Goal: Book appointment/travel/reservation

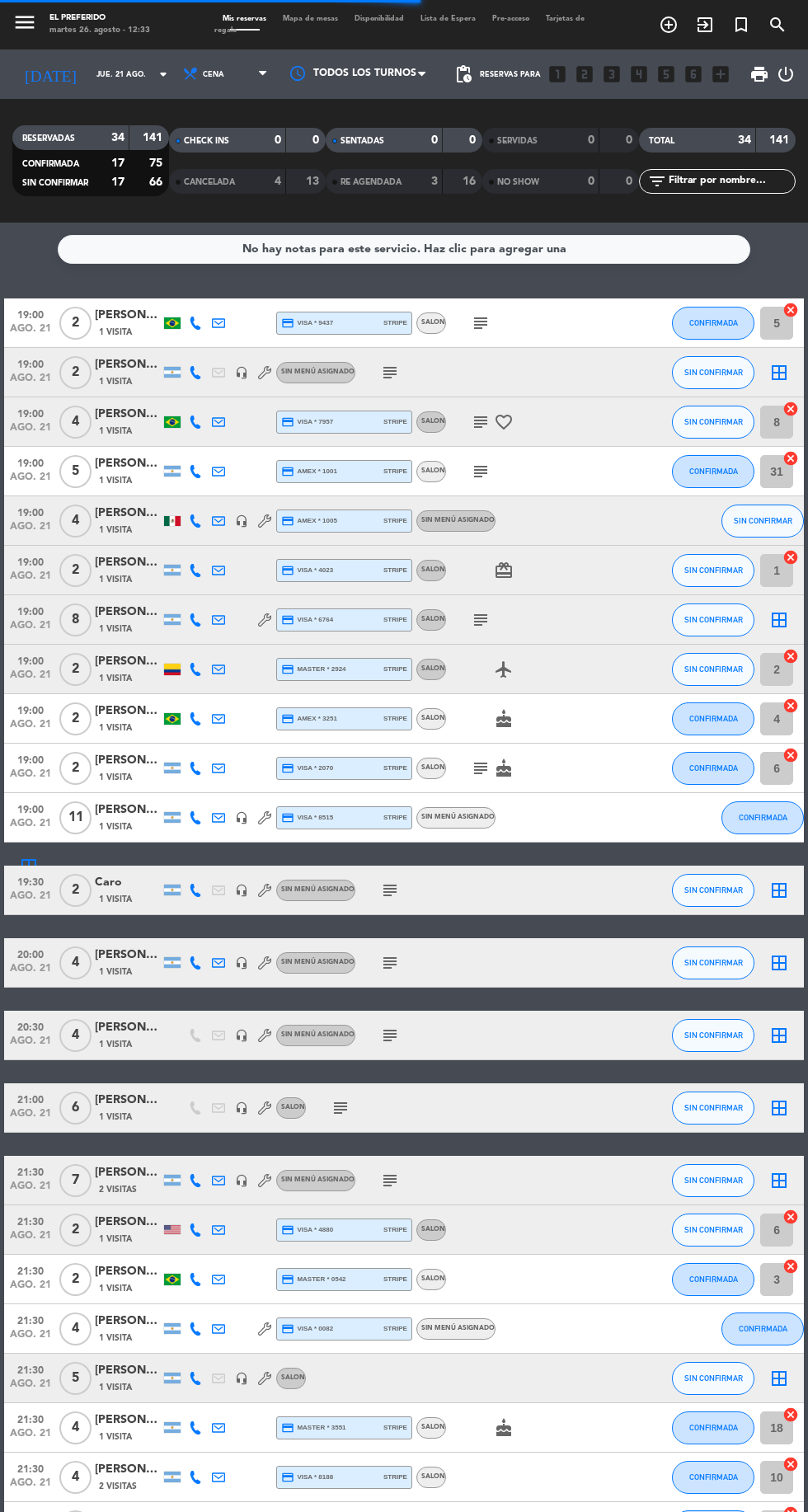
click at [88, 79] on input "jue. 21 ago." at bounding box center [140, 75] width 104 height 26
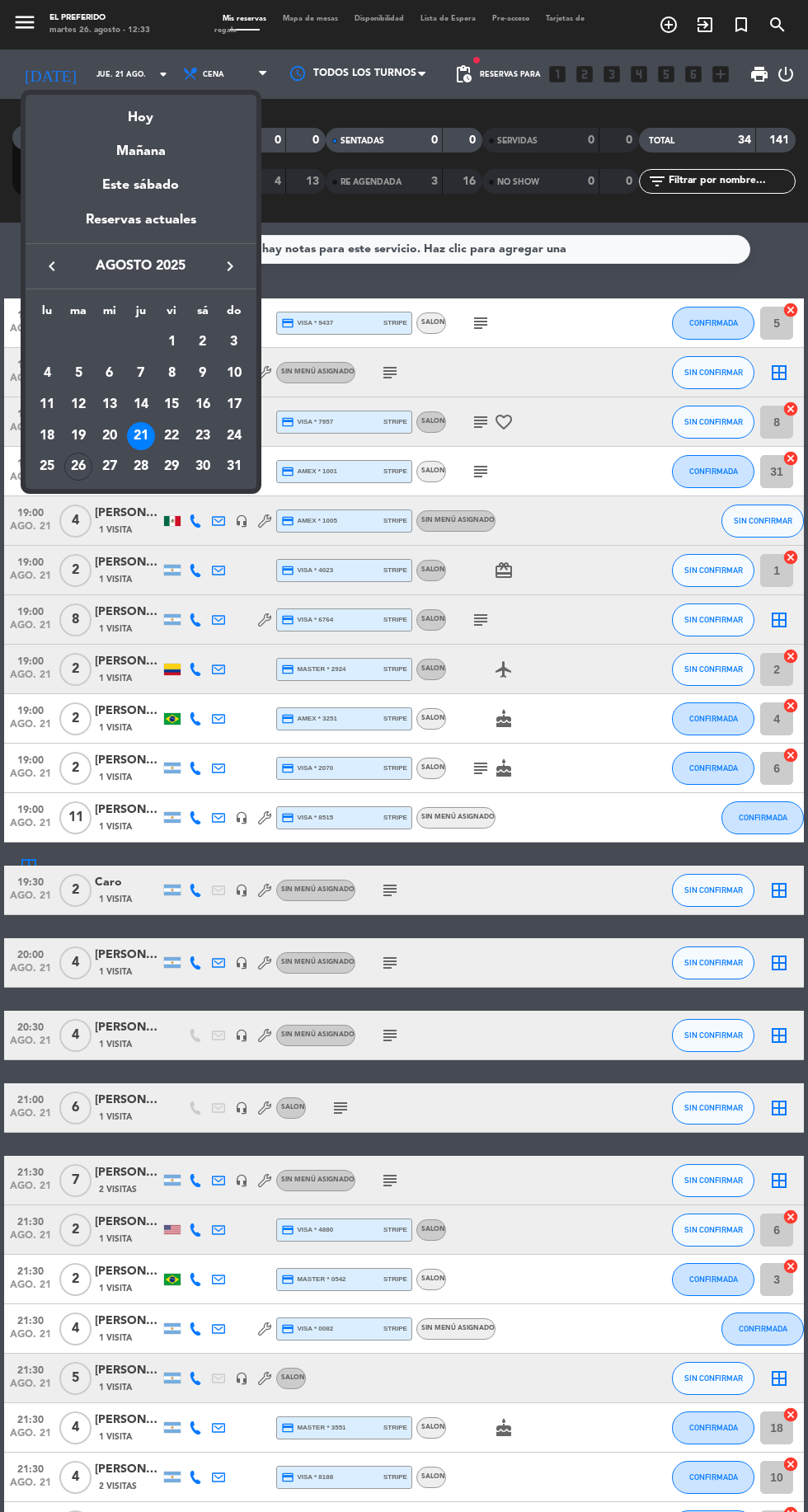
click at [116, 481] on td "27" at bounding box center [109, 467] width 32 height 32
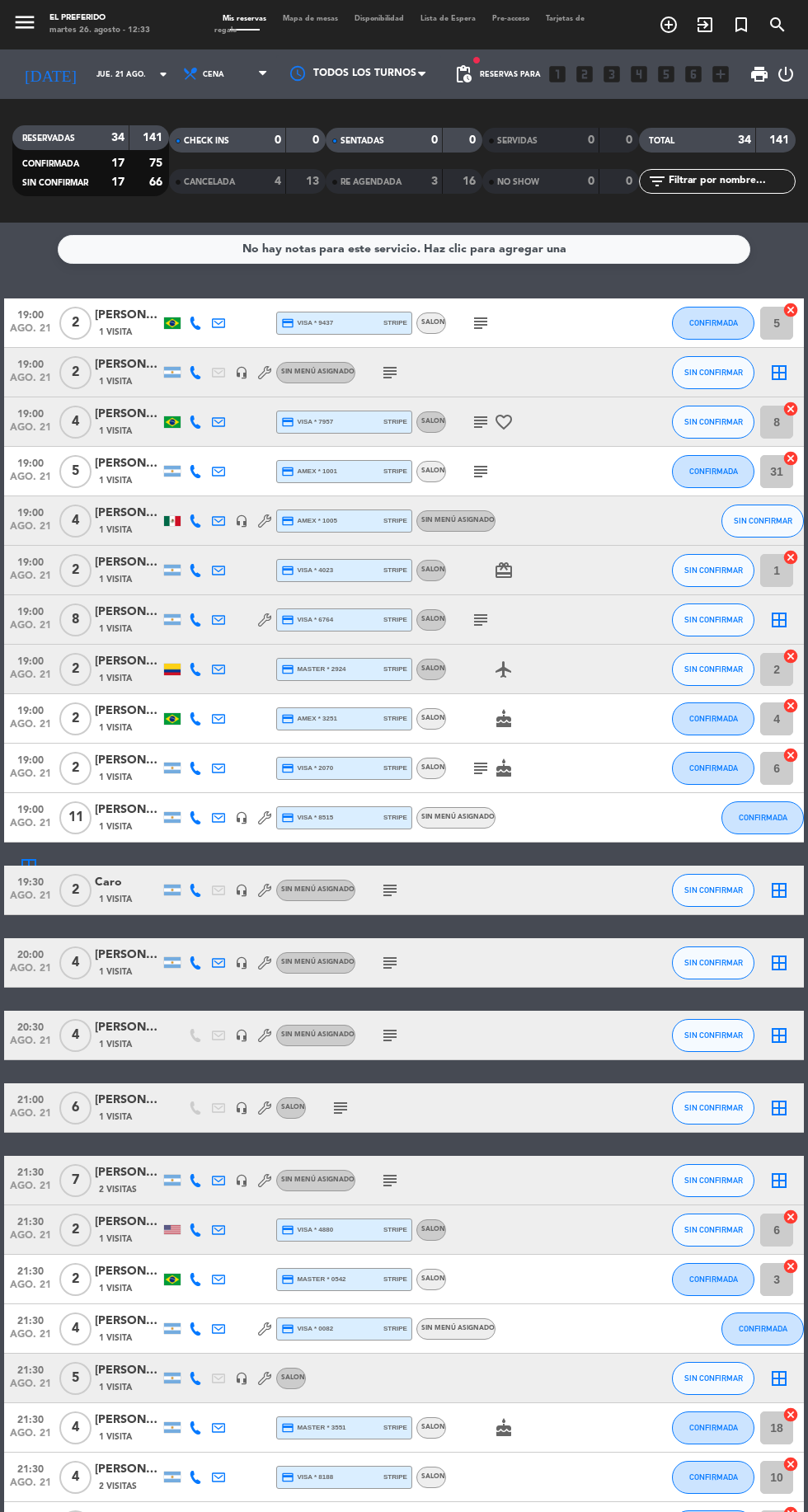
type input "mié. 27 ago."
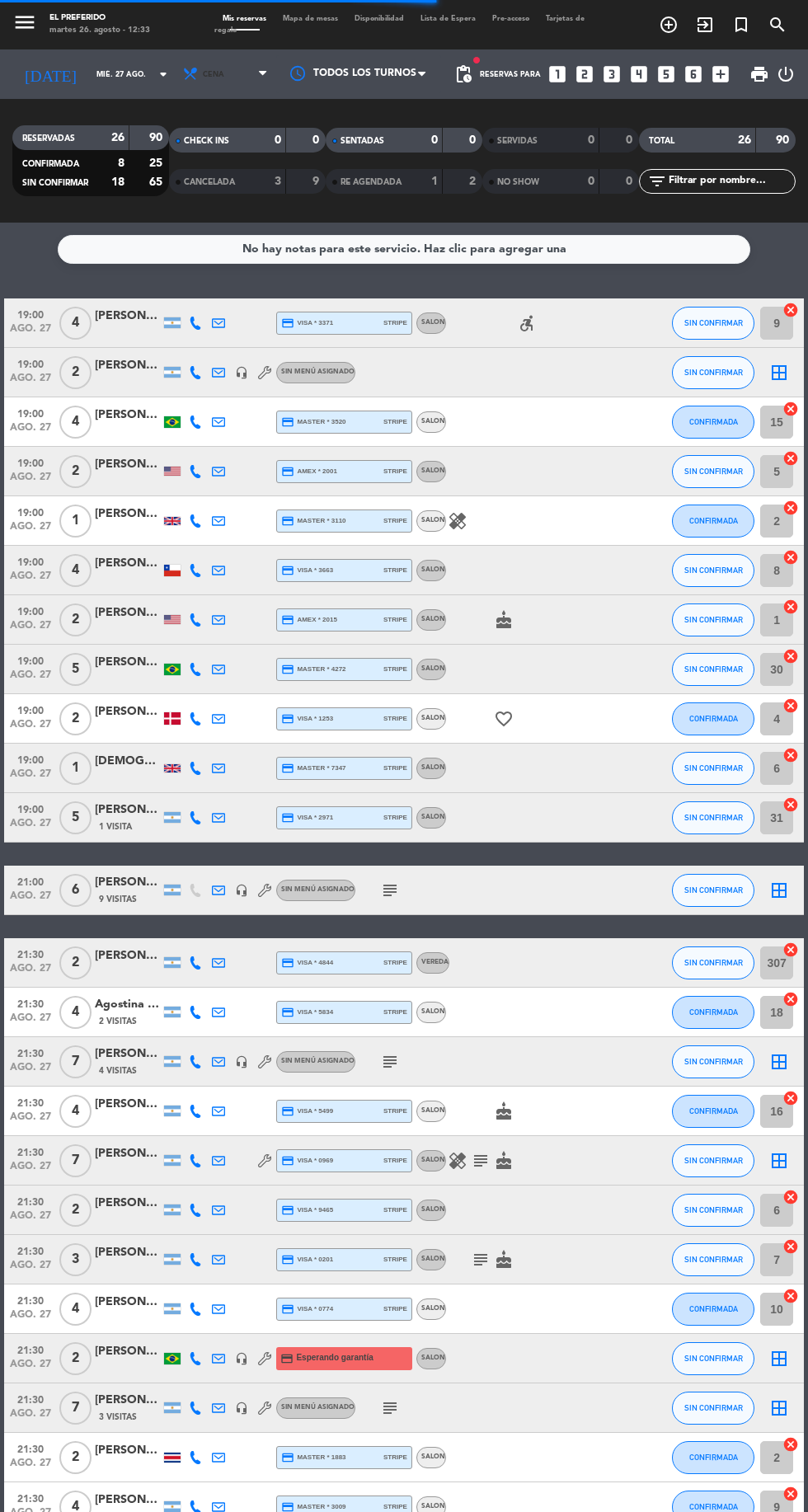
click at [252, 76] on span "Cena" at bounding box center [226, 73] width 99 height 36
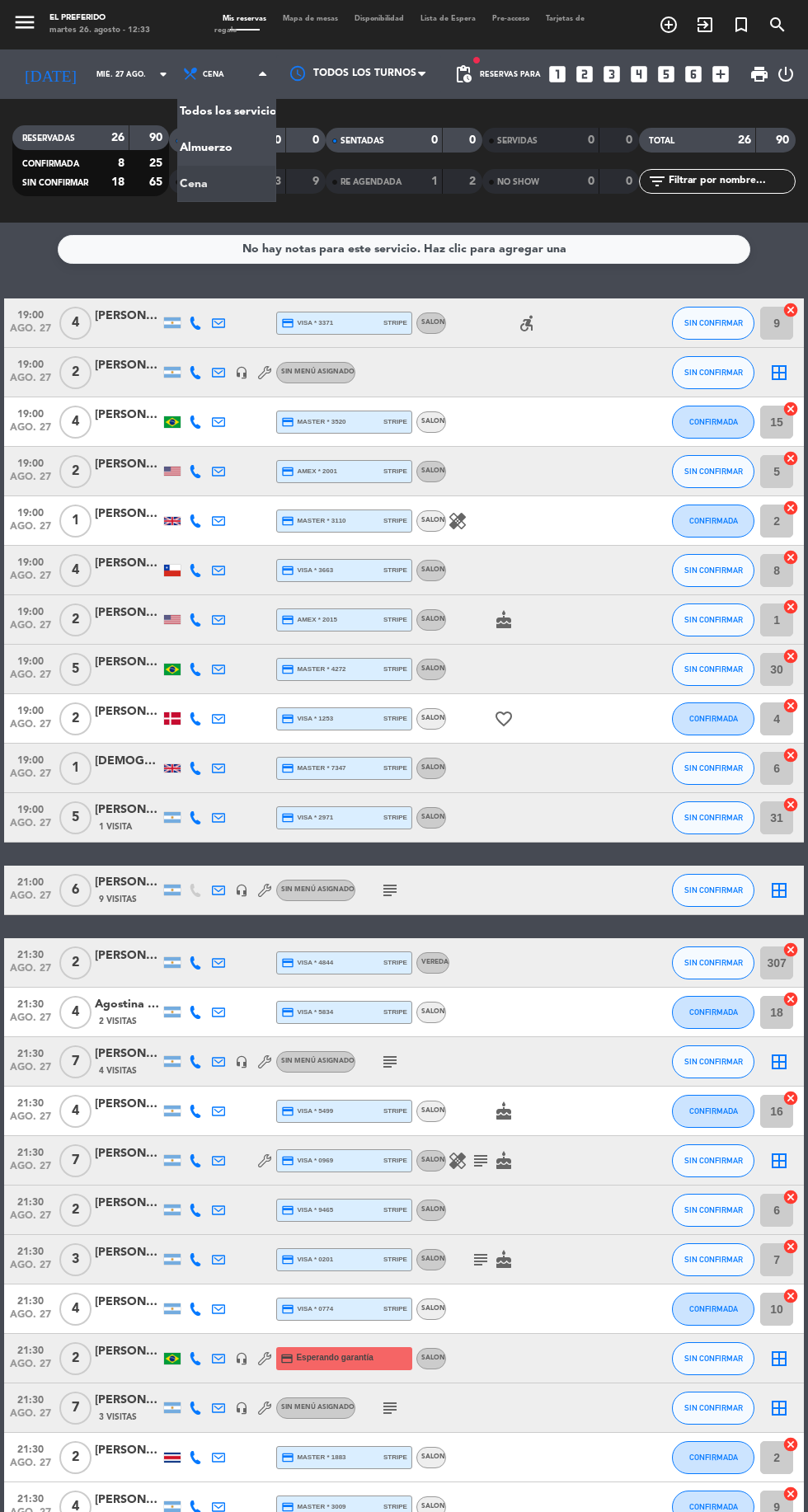
click at [191, 147] on div "menu El Preferido martes 26. agosto - 12:33 Mis reservas Mapa de mesas Disponib…" at bounding box center [404, 111] width 808 height 223
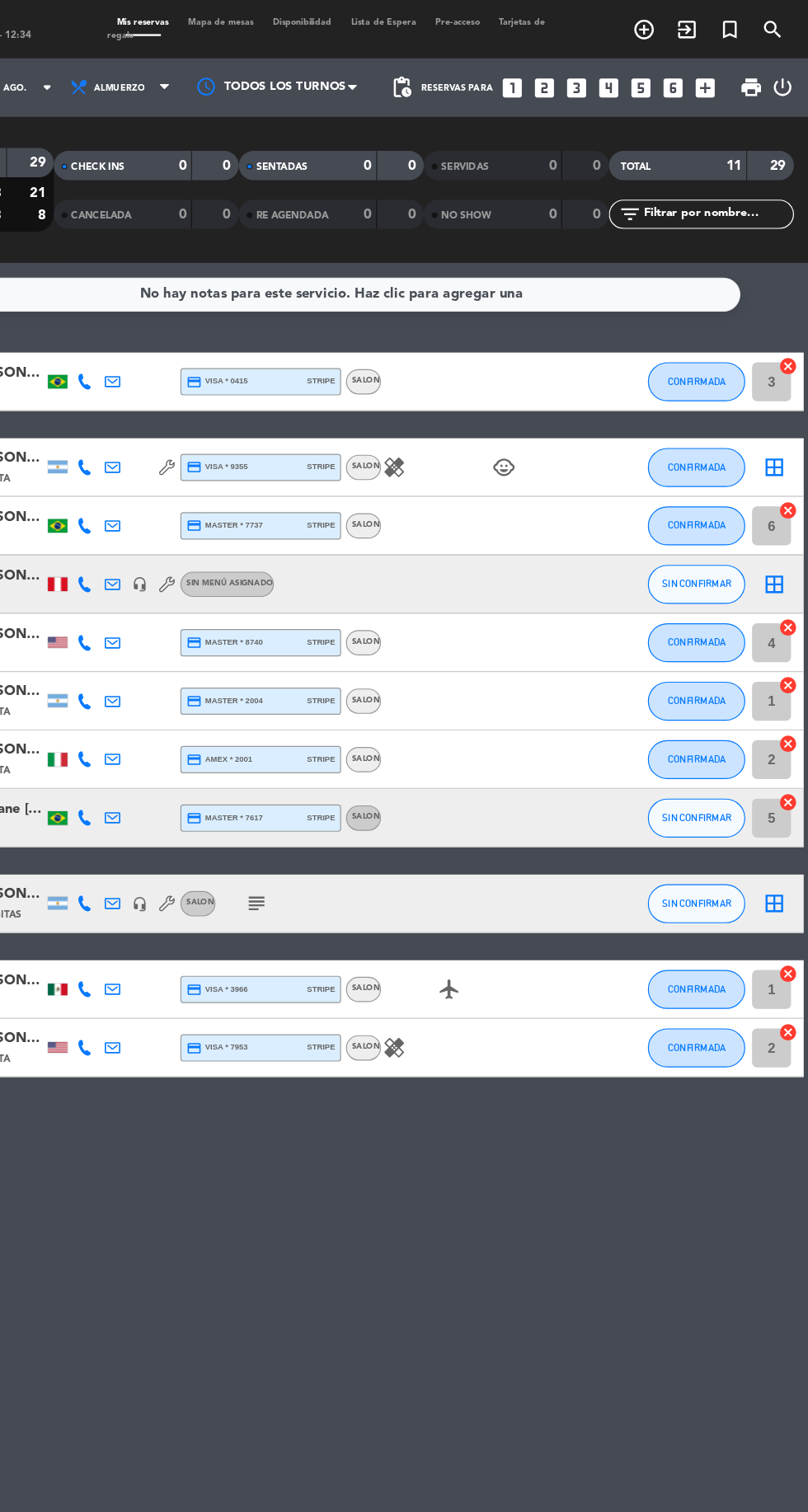
click at [679, 19] on icon "search" at bounding box center [668, 24] width 19 height 19
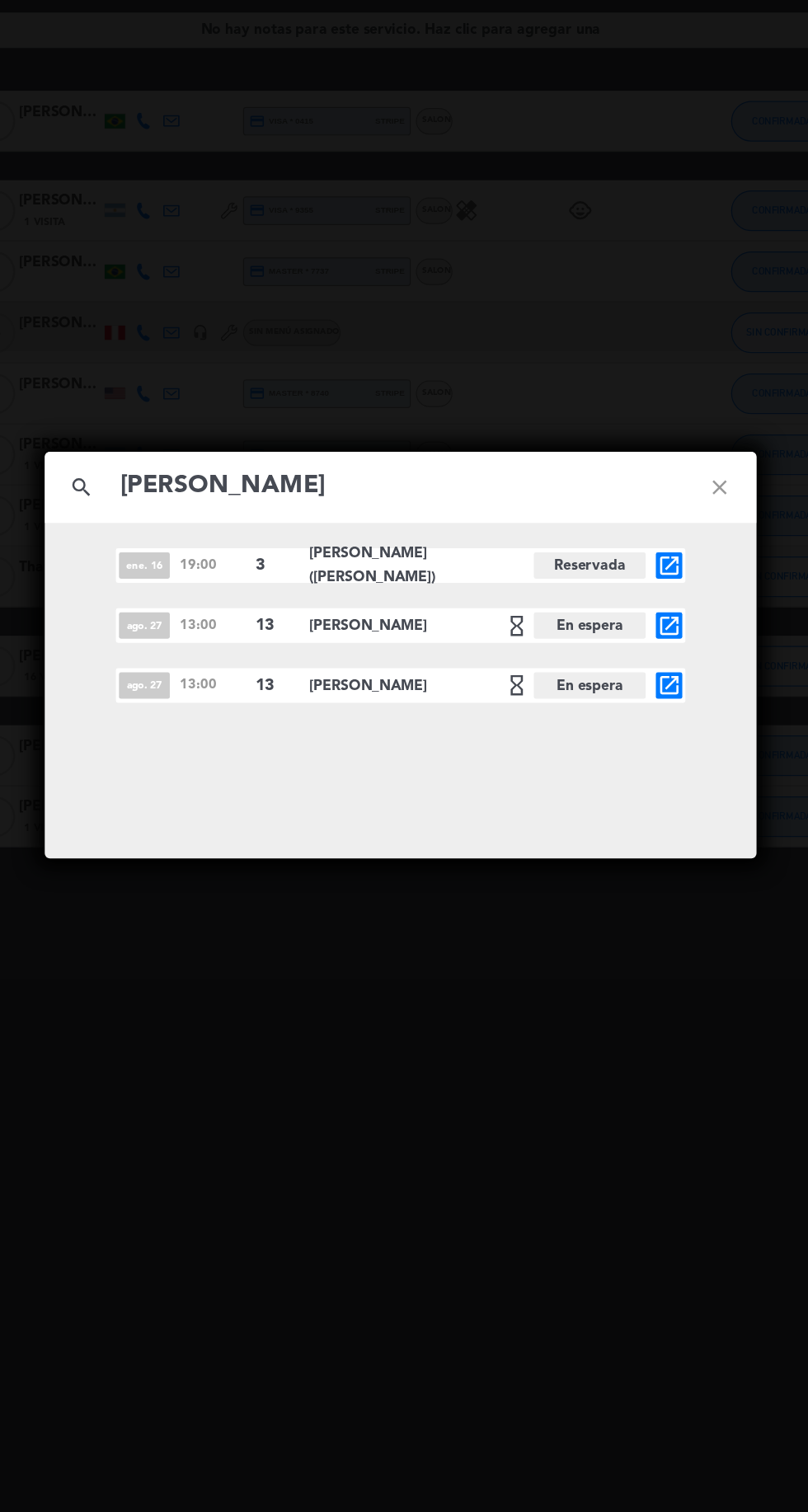
type input "[PERSON_NAME]"
